Goal: Task Accomplishment & Management: Complete application form

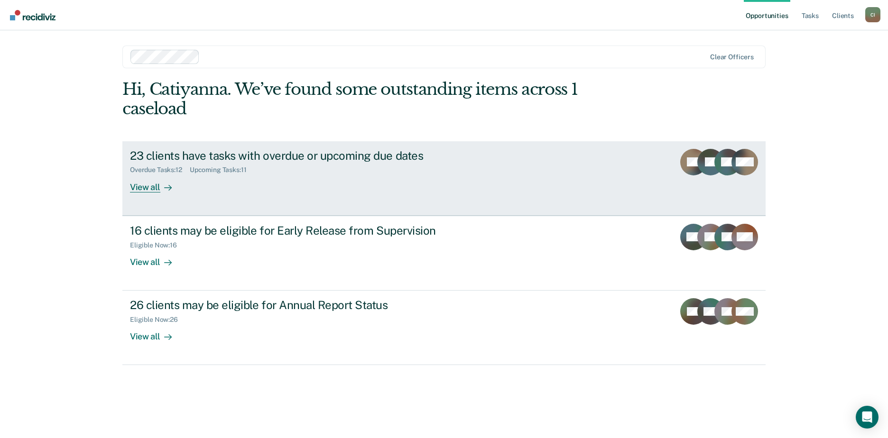
click at [142, 189] on div "View all" at bounding box center [156, 183] width 53 height 18
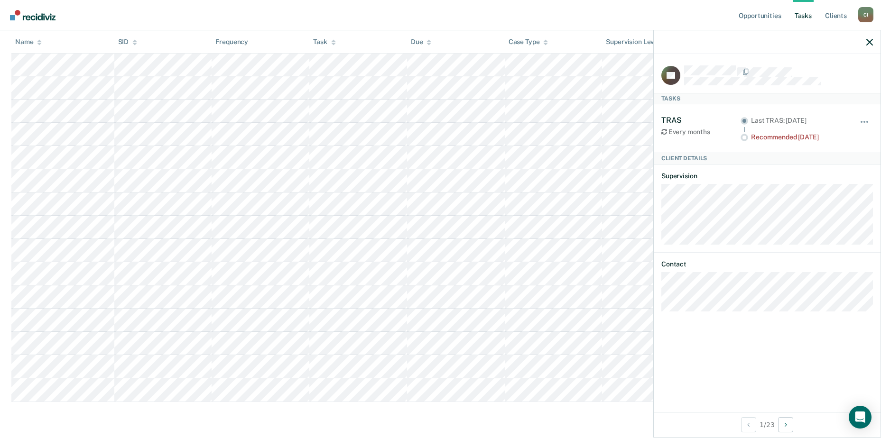
scroll to position [356, 0]
click at [782, 419] on button "Next Client" at bounding box center [785, 424] width 15 height 15
click at [745, 428] on button "Previous Client" at bounding box center [748, 424] width 15 height 15
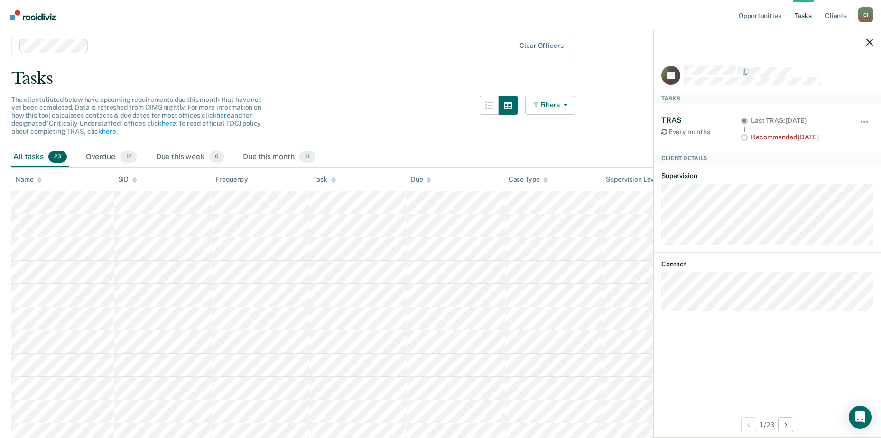
scroll to position [24, 0]
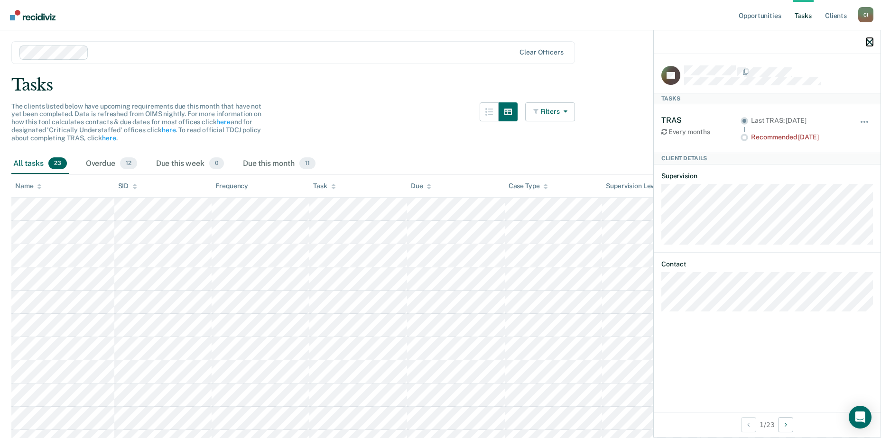
click at [868, 42] on icon "button" at bounding box center [869, 42] width 7 height 7
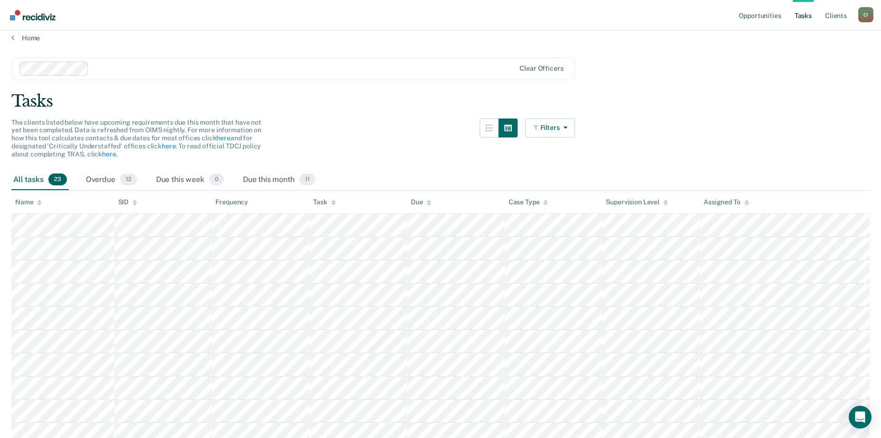
scroll to position [0, 0]
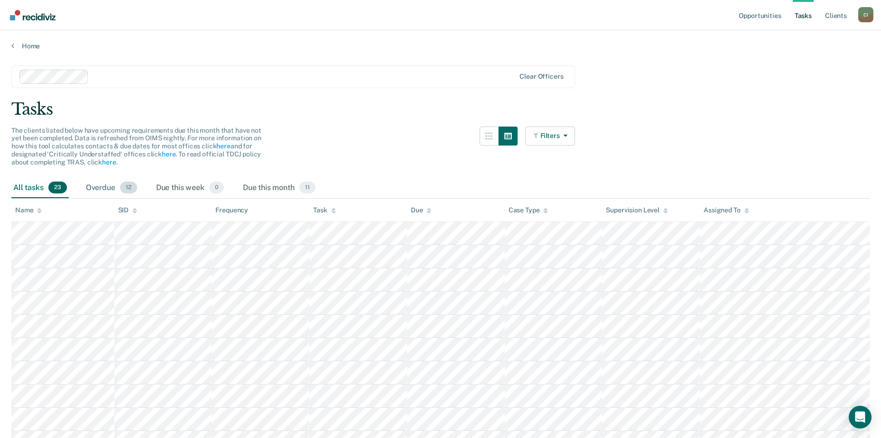
click at [106, 183] on div "Overdue 12" at bounding box center [111, 188] width 55 height 21
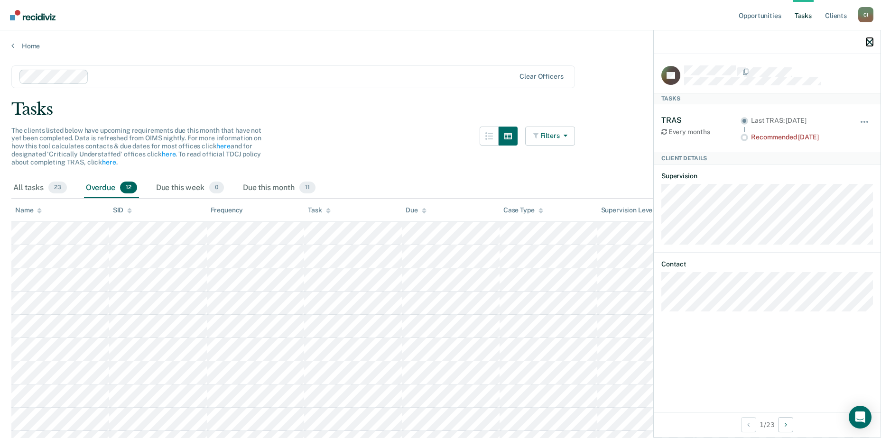
click at [866, 43] on icon "button" at bounding box center [869, 42] width 7 height 7
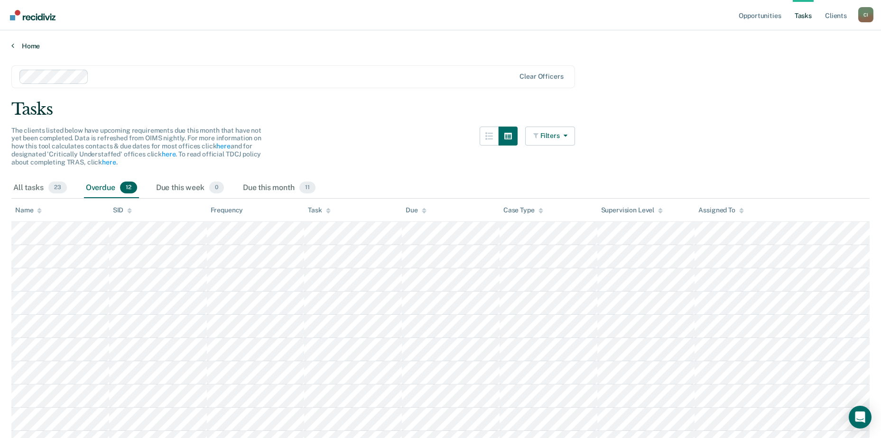
click at [37, 49] on link "Home" at bounding box center [440, 46] width 858 height 9
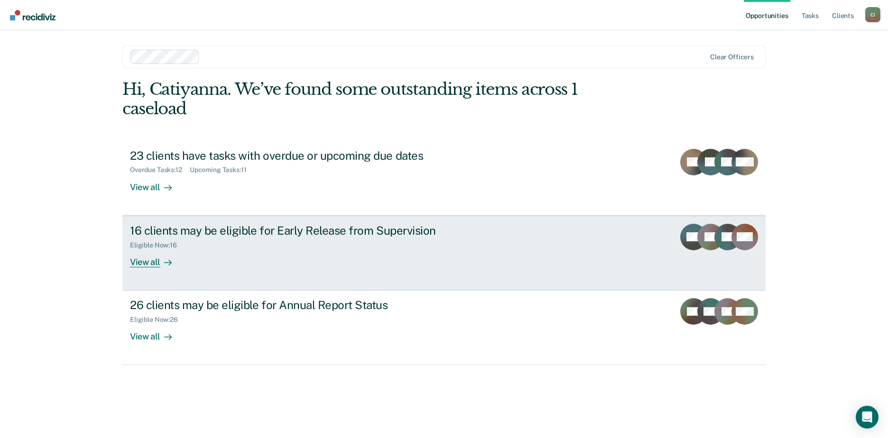
click at [147, 263] on div "View all" at bounding box center [156, 258] width 53 height 18
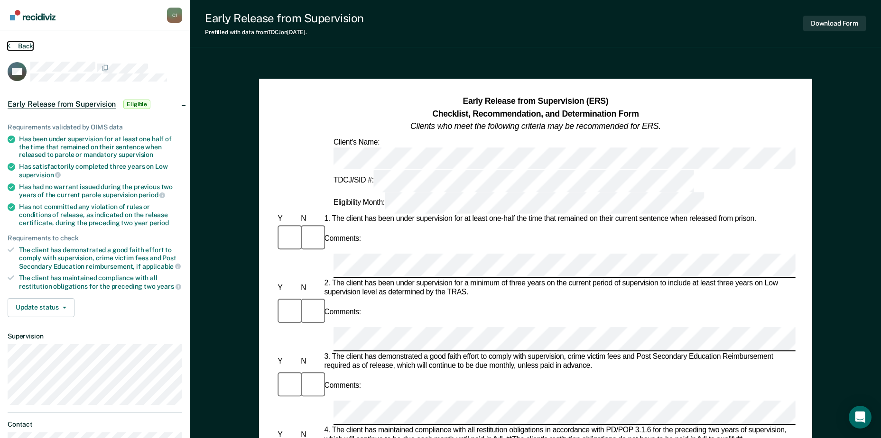
click at [15, 45] on button "Back" at bounding box center [21, 46] width 26 height 9
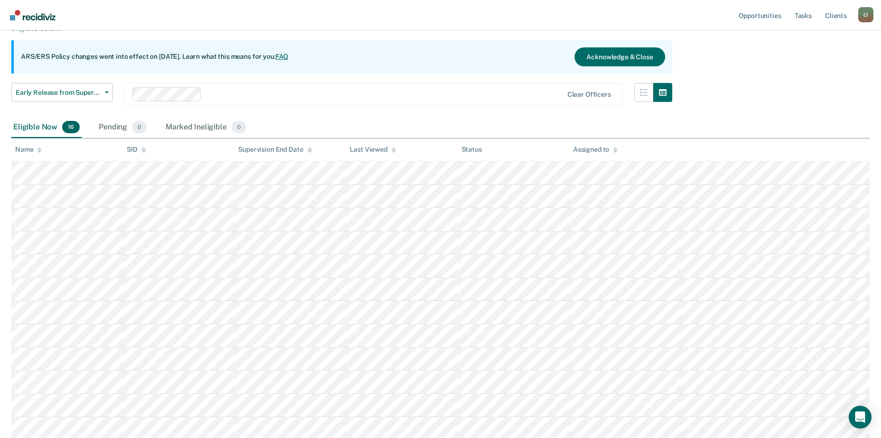
scroll to position [95, 0]
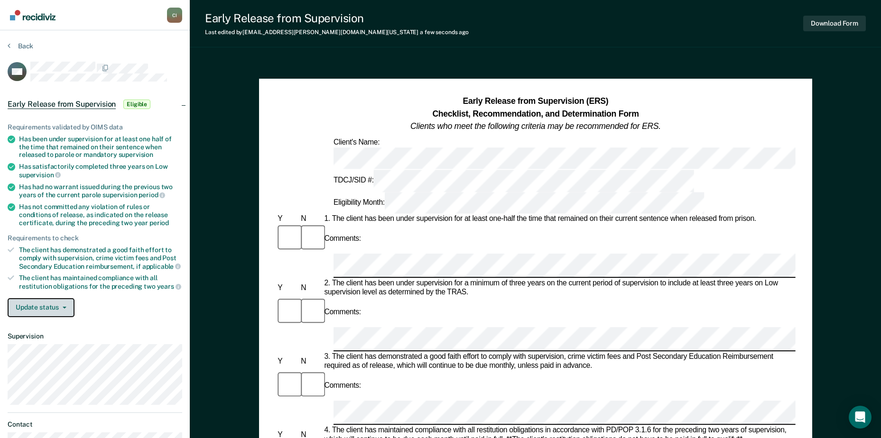
click at [60, 310] on button "Update status" at bounding box center [41, 307] width 67 height 19
click at [106, 261] on div "The client has demonstrated a good faith effort to comply with supervision, cri…" at bounding box center [100, 258] width 163 height 24
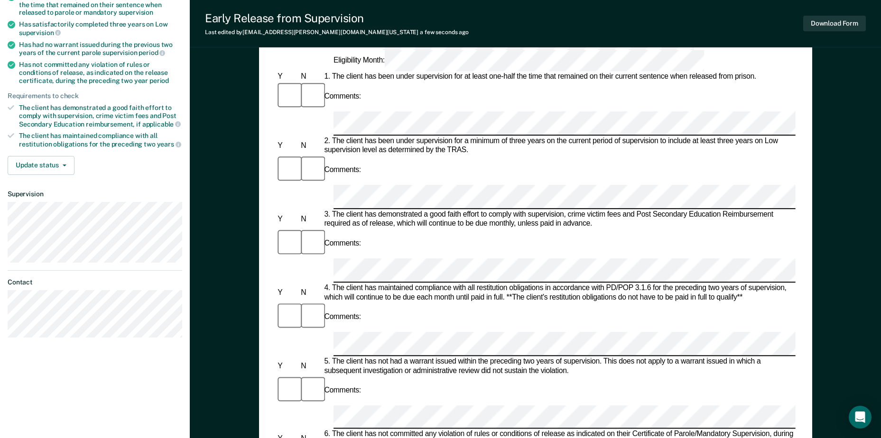
scroll to position [190, 0]
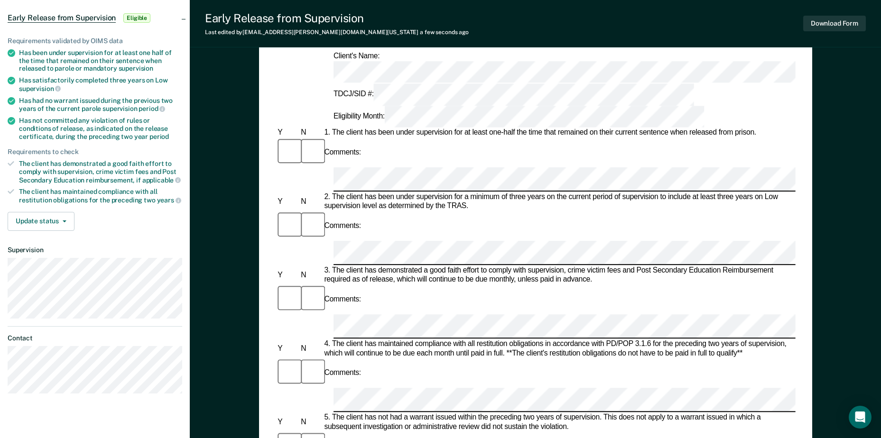
scroll to position [0, 0]
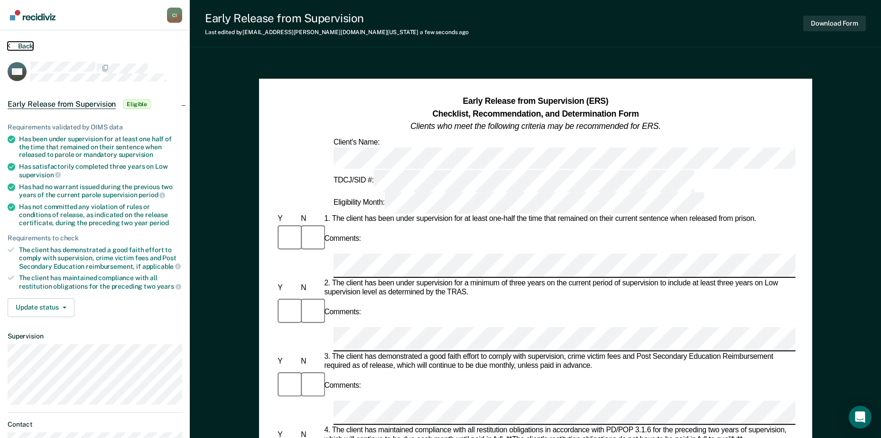
click at [18, 46] on button "Back" at bounding box center [21, 46] width 26 height 9
click at [47, 310] on button "Update status" at bounding box center [41, 307] width 67 height 19
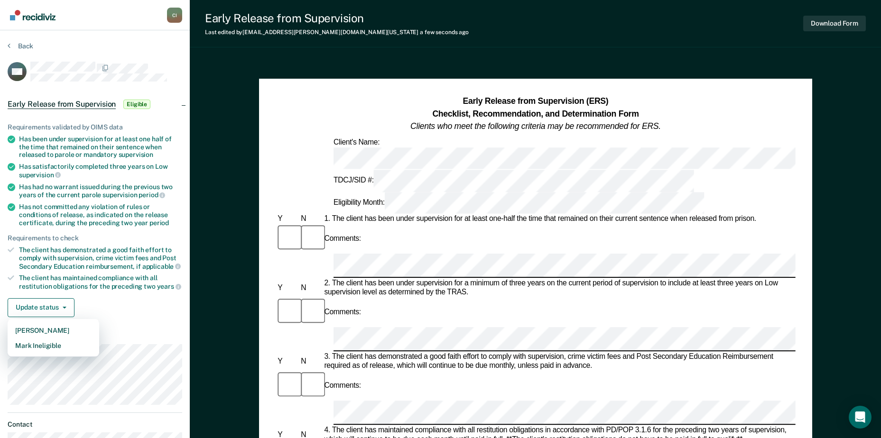
click at [28, 303] on button "Update status" at bounding box center [41, 307] width 67 height 19
click at [39, 333] on button "[PERSON_NAME]" at bounding box center [54, 330] width 92 height 15
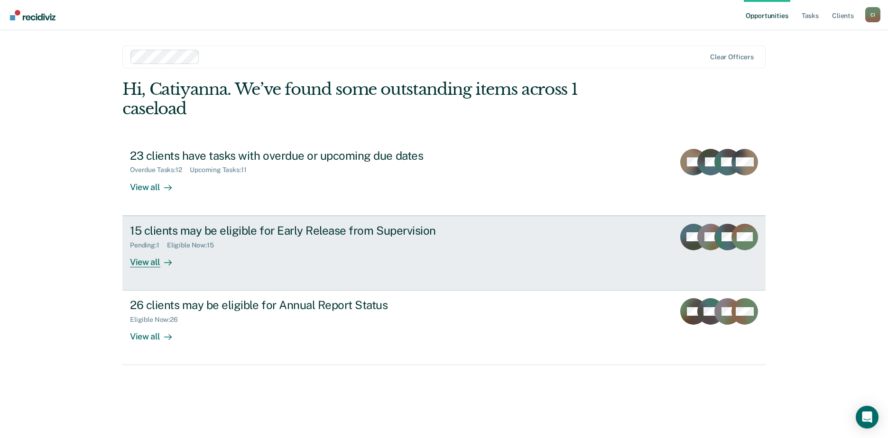
click at [156, 262] on div "View all" at bounding box center [156, 258] width 53 height 18
